Goal: Understand process/instructions: Learn how to perform a task or action

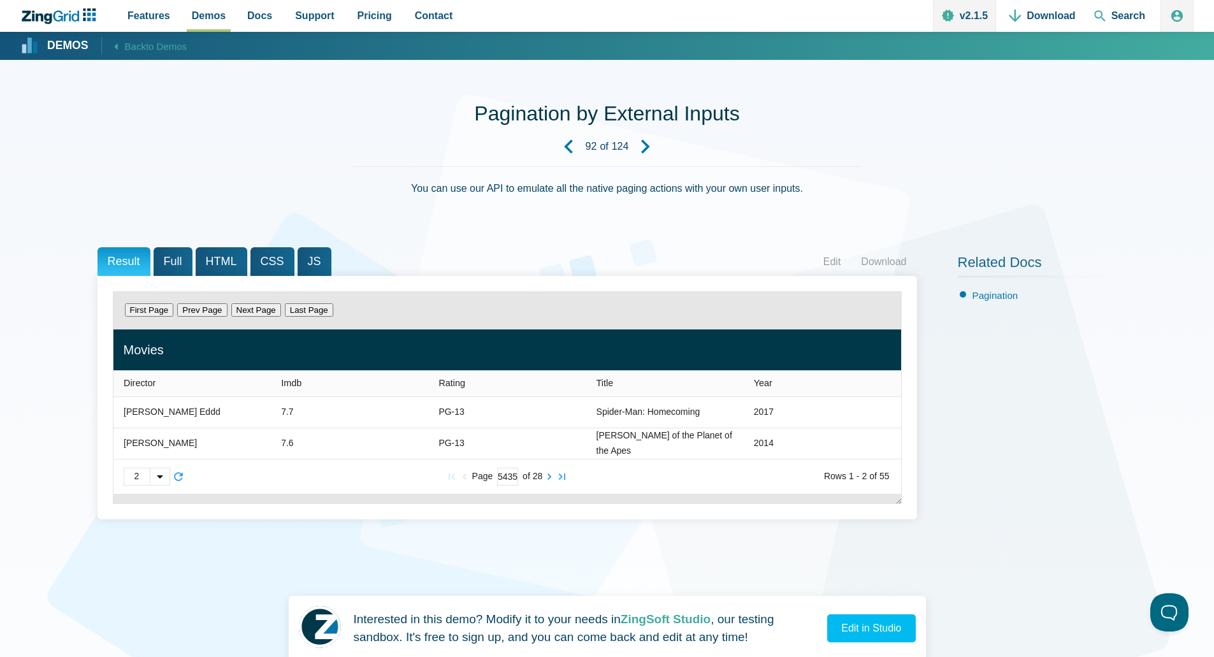
scroll to position [0, 37]
type input "5435345435"
click at [515, 513] on div "First Page Prev Page Next Page Last Page Director Imdb Rating Title Year [PERSO…" at bounding box center [506, 397] width 819 height 243
click at [510, 479] on input "5435345435" at bounding box center [507, 477] width 21 height 18
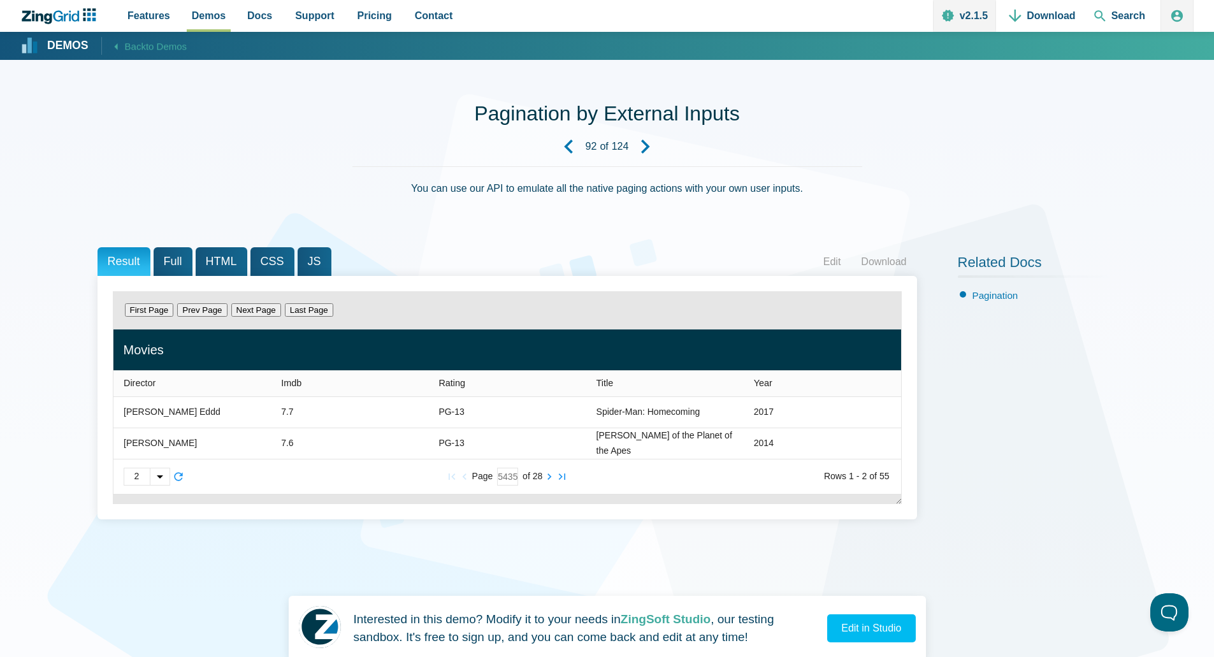
click at [515, 485] on input "5435345435" at bounding box center [507, 477] width 21 height 18
drag, startPoint x: 513, startPoint y: 479, endPoint x: 524, endPoint y: 475, distance: 11.5
click at [0, 0] on slot "Page 5435345435 of 28" at bounding box center [0, 0] width 0 height 0
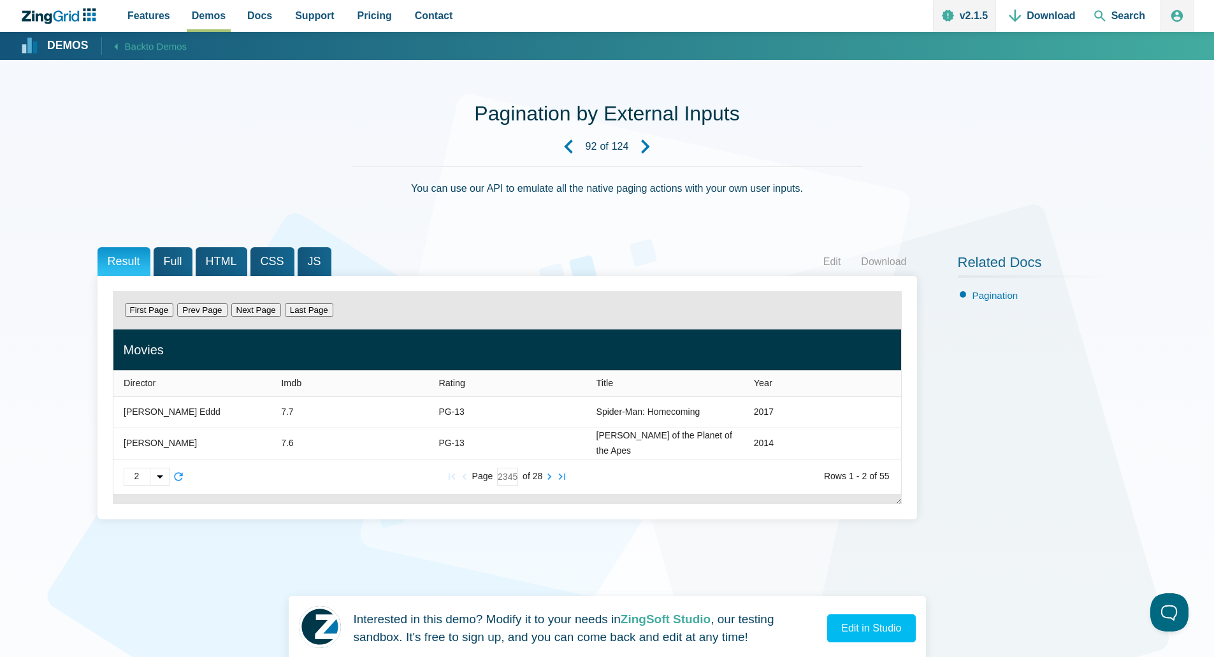
type input "12345"
click at [500, 498] on div "First Page Prev Page Next Page Last Page Director Imdb Rating Title Year [PERSO…" at bounding box center [507, 397] width 789 height 213
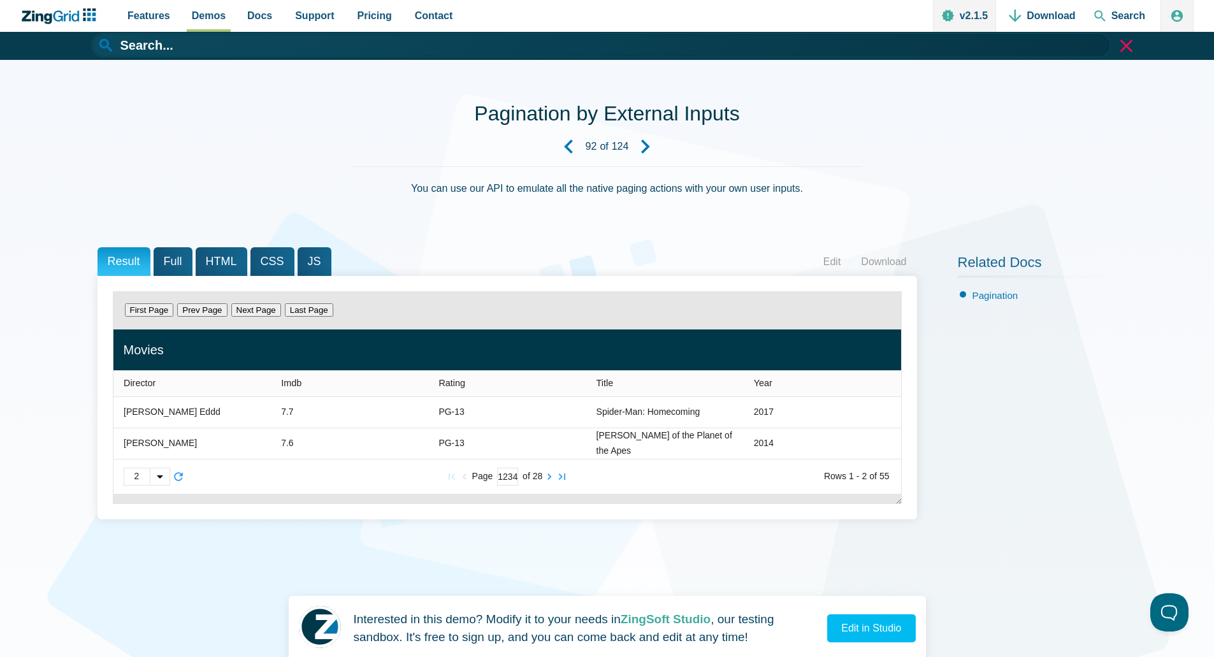
click at [164, 479] on div "App Content" at bounding box center [160, 476] width 20 height 17
click at [167, 530] on div "App Content" at bounding box center [607, 328] width 1214 height 657
click at [502, 476] on input "12345" at bounding box center [507, 477] width 21 height 18
drag, startPoint x: 513, startPoint y: 472, endPoint x: 523, endPoint y: 470, distance: 10.5
click at [523, 470] on div "Page 12345 of 28" at bounding box center [507, 477] width 256 height 18
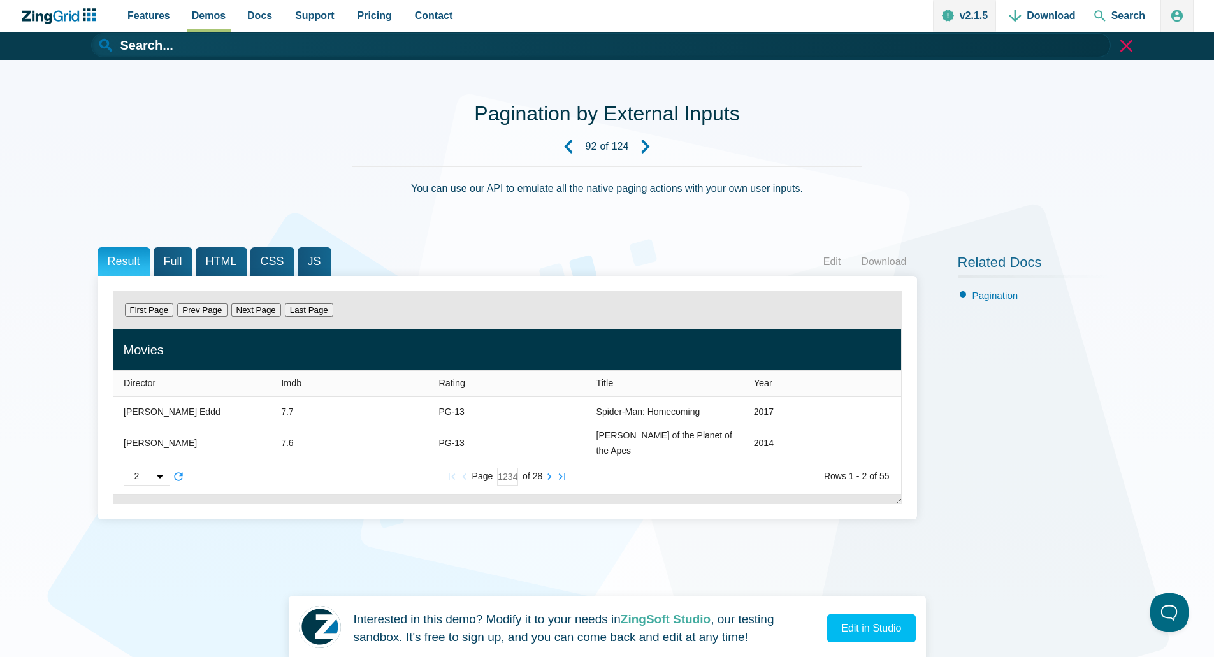
click at [508, 474] on input "12345" at bounding box center [507, 477] width 21 height 18
drag, startPoint x: 508, startPoint y: 474, endPoint x: 531, endPoint y: 470, distance: 23.3
click at [531, 470] on div "Page 12345 of 28" at bounding box center [507, 477] width 256 height 18
click at [510, 476] on input "12345" at bounding box center [507, 477] width 21 height 18
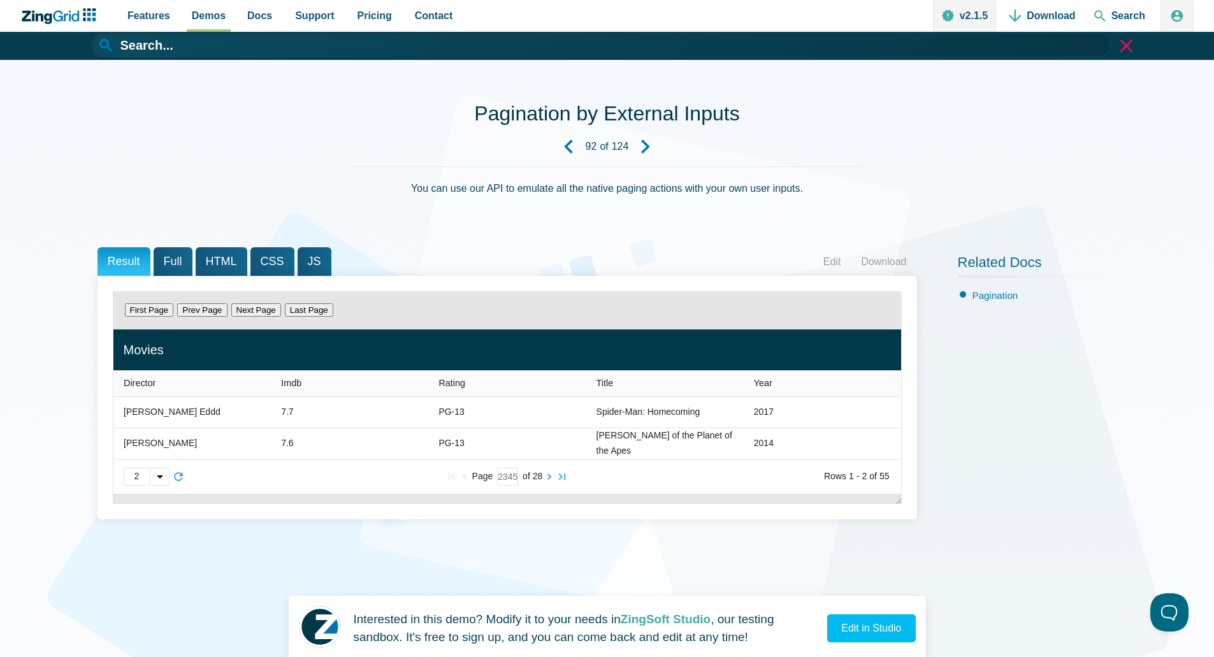
drag, startPoint x: 515, startPoint y: 482, endPoint x: 526, endPoint y: 482, distance: 10.8
click at [526, 482] on div "Page 12345 of 28" at bounding box center [507, 477] width 256 height 18
click at [513, 475] on input "12345" at bounding box center [507, 477] width 21 height 18
click at [506, 438] on zg-cell "PG-13" at bounding box center [506, 443] width 157 height 31
